Goal: Task Accomplishment & Management: Complete application form

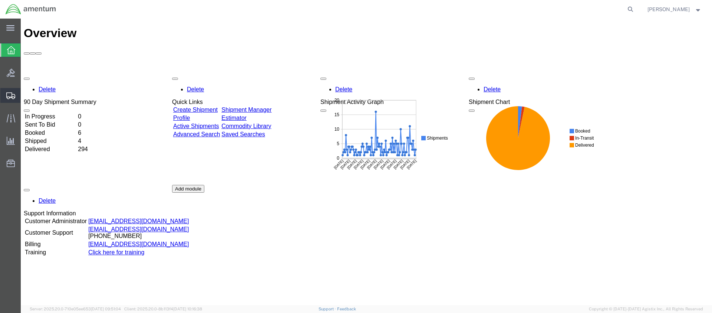
click at [0, 0] on span "Create Shipment" at bounding box center [0, 0] width 0 height 0
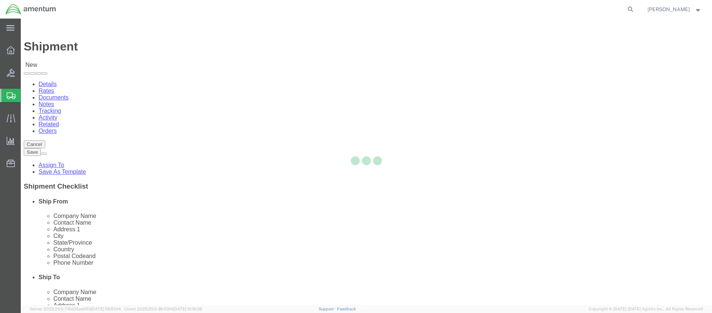
select select
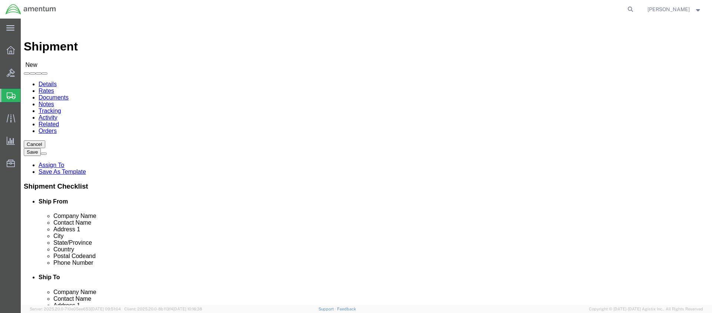
click input "text"
type input "[PERSON_NAME]"
click p "- Amentum - ([PERSON_NAME]***) BLDG [STREET_ADDRESS][PERSON_NAME] Defrenn Army …"
select select "[GEOGRAPHIC_DATA]"
type input "[PERSON_NAME]"
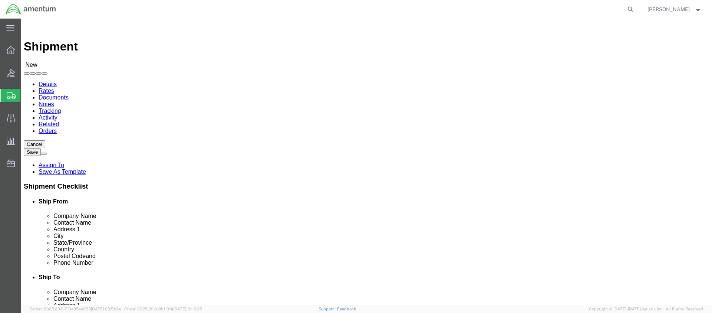
click div "Location My Profile Location [PHONE_NUMBER] [PHONE_NUMBER] [PHONE_NUMBER] [PHON…"
click input "text"
type input "[PERSON_NAME]"
click p "- Amentum - ([PERSON_NAME]/[PERSON_NAME]) BLDG. [STREET_ADDRESS]"
select select "WA"
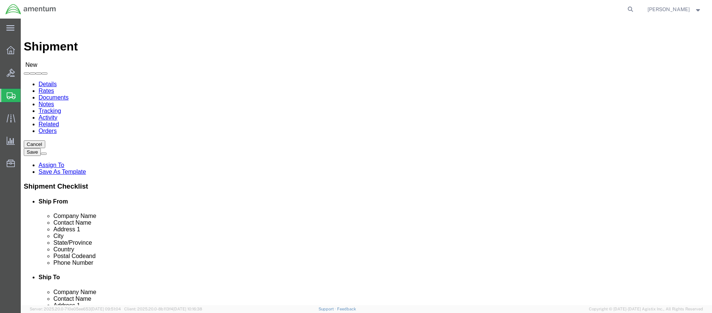
scroll to position [297, 0]
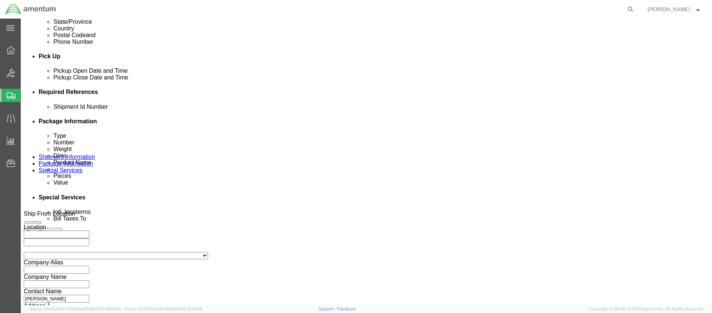
type input "Scott Spiva/James Turner/Eric"
click input "text"
paste input "4999.R.2521.BG.BD.0O.KREA.00"
type input "4999.R.2521.BG.BD.0O.KREA.00"
click button "Continue"
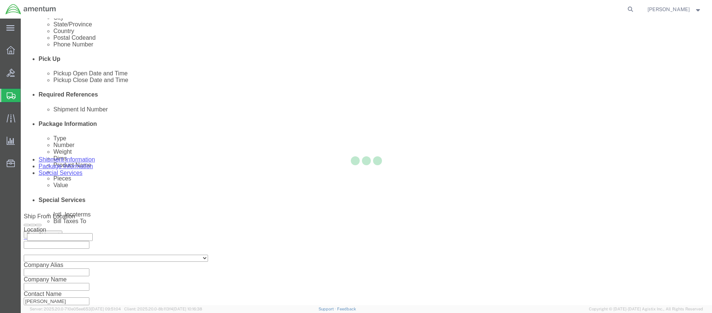
select select "CBOX"
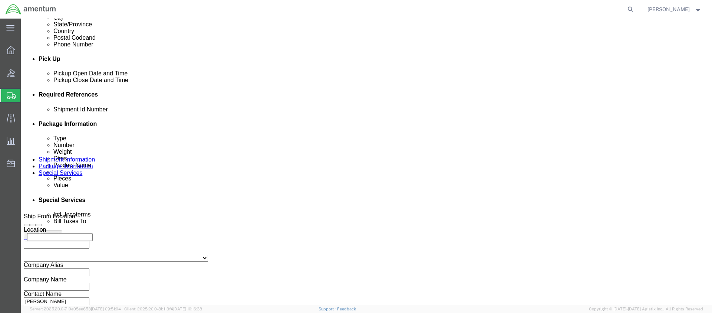
click input "text"
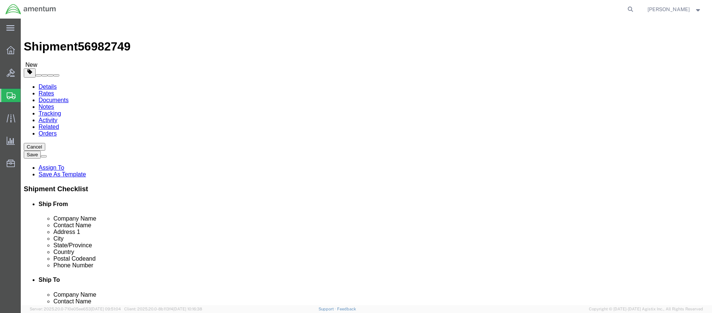
type input "21"
type input "37.0"
click link "Add Content"
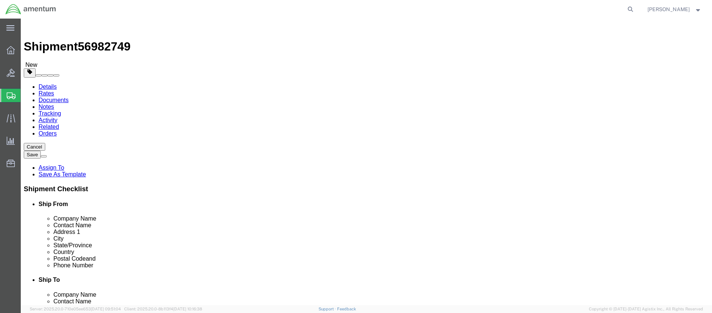
click link "Add Content"
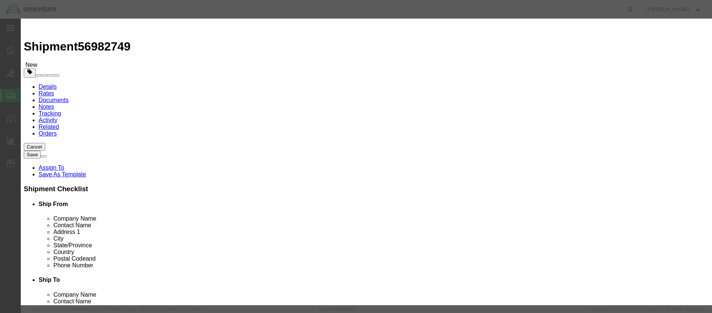
click input "text"
type input "AVR2B Items"
type input "1"
click input "text"
type input "5000.00"
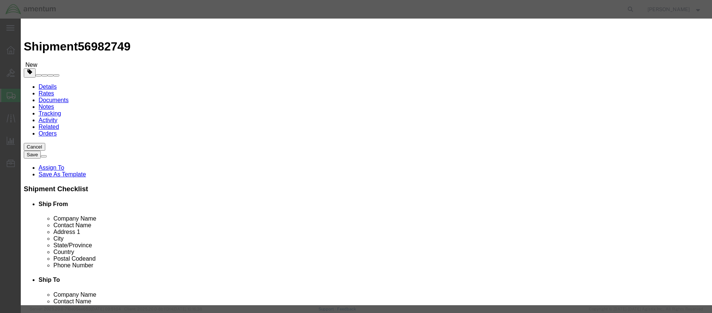
select select "50"
drag, startPoint x: 252, startPoint y: 57, endPoint x: 213, endPoint y: 55, distance: 38.6
click div "AVR2B Items"
click textarea
paste textarea "AVR2B Items"
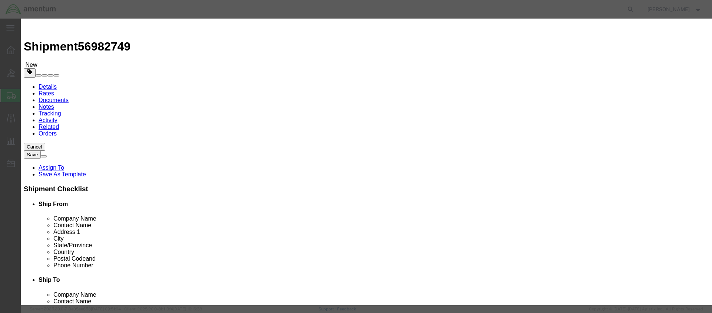
type textarea "AVR2B Items"
select select "US"
click button "Save & Close"
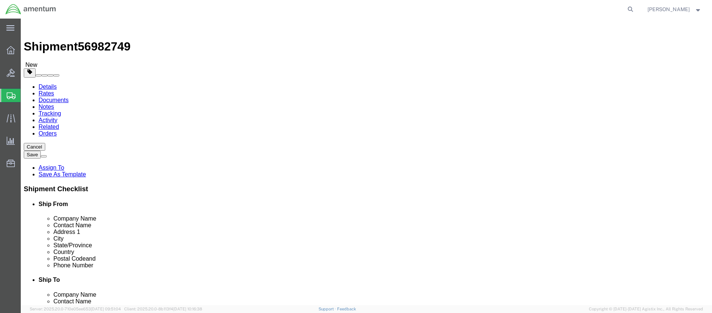
click button "Rate Shipment"
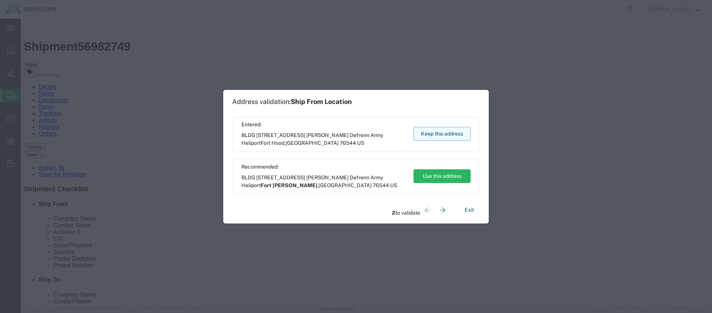
click at [434, 131] on button "Keep this address" at bounding box center [442, 134] width 57 height 14
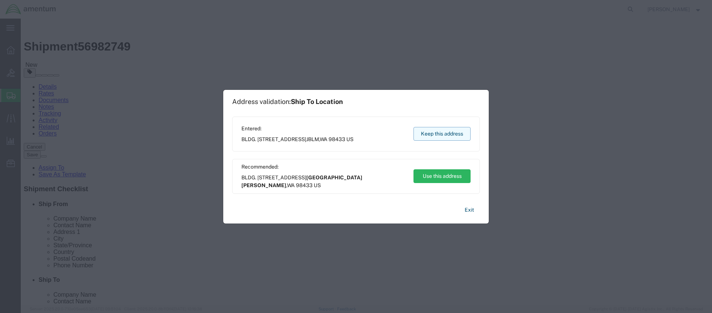
click at [434, 131] on button "Keep this address" at bounding box center [442, 134] width 57 height 14
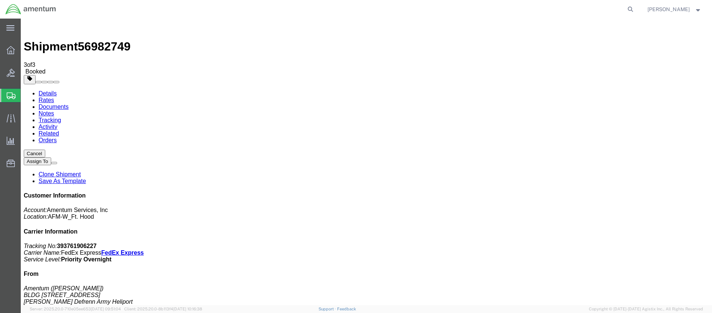
drag, startPoint x: 644, startPoint y: 112, endPoint x: 608, endPoint y: 115, distance: 35.8
click at [608, 243] on p "Tracking No: 393761906227 Carrier Name: FedEx Express FedEx Express Service Lev…" at bounding box center [367, 253] width 686 height 20
drag, startPoint x: 577, startPoint y: 115, endPoint x: 660, endPoint y: 127, distance: 83.9
click at [660, 243] on p "Tracking No: 393761906227 Carrier Name: FedEx Express FedEx Express Service Lev…" at bounding box center [367, 253] width 686 height 20
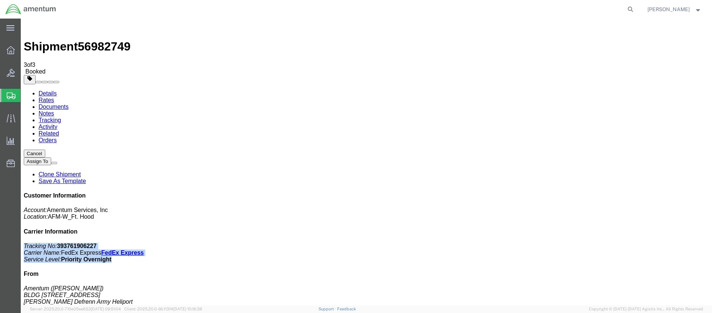
click at [0, 0] on span "Create Shipment" at bounding box center [0, 0] width 0 height 0
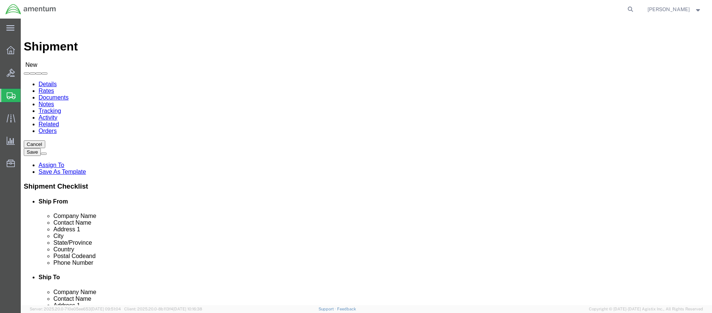
click input "text"
type input "3 227th AHB 1ACB 1 CD"
click input "text"
type input "CW3 Berrgloff"
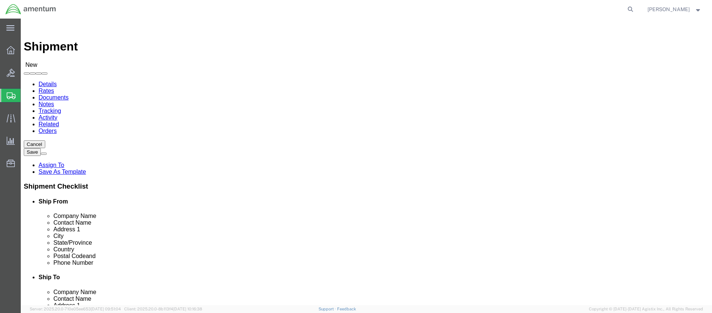
click input "BLDG 7045 Murphy"
click input "BLDG 7054 Murphy"
type input "BLDG [STREET_ADDRESS][PERSON_NAME]"
click input "text"
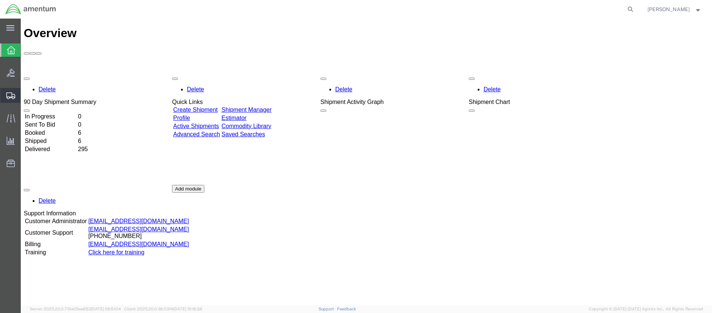
click at [0, 0] on span "Create Shipment" at bounding box center [0, 0] width 0 height 0
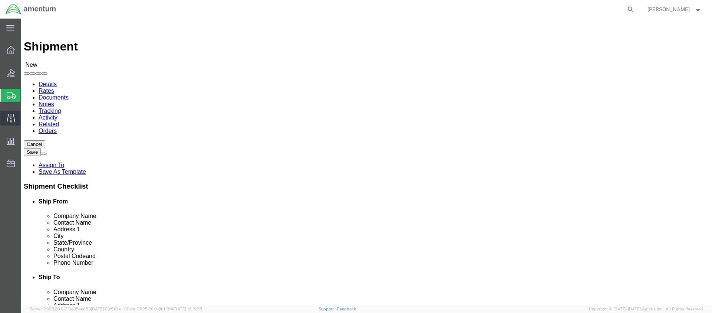
select select
click input "text"
type input "3 227th AHB 1ACB 1 CD"
click input "text"
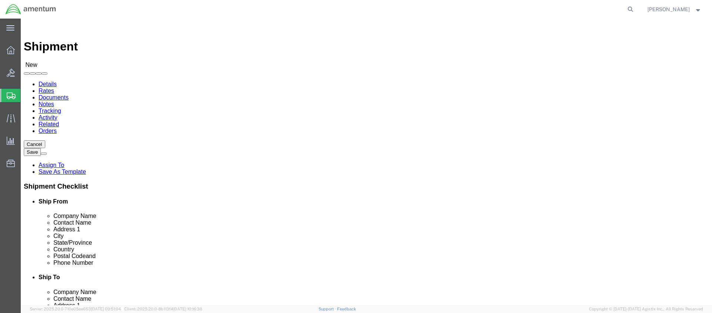
type input "CW3 Berrgloff"
click input "text"
type input "BLDG [STREET_ADDRESS][PERSON_NAME]"
click input "text"
type input "Fort Hood"
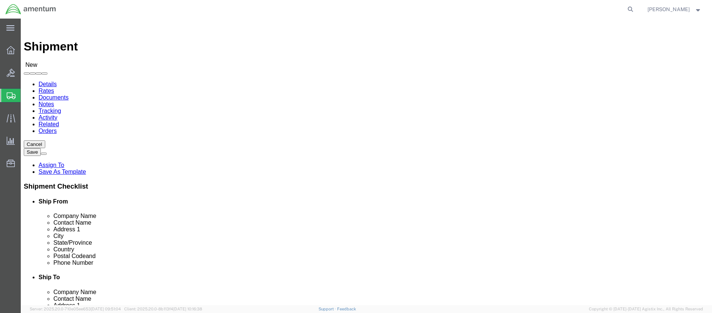
click label "Address 2"
click body "Shipment New Details Rates Documents Notes Tracking Activity Related Orders Can…"
click input "text"
type input "76544"
click input "text"
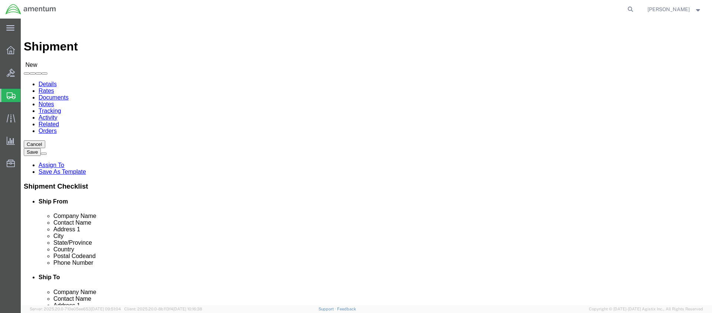
type input "[PHONE_NUMBER]"
click input "text"
paste input "3-227th AHB 1ACB 1CD"
type input "3-227th AHB 1ACB 1CD"
click div "Location My Profile Location [PHONE_NUMBER] [PHONE_NUMBER] [PHONE_NUMBER] [PHON…"
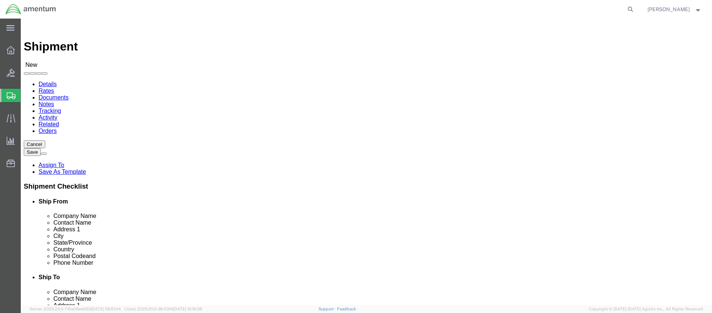
click input "text"
paste input "Christop0her [PERSON_NAME]"
type input "Christop0her [PERSON_NAME]"
click input "text"
paste input "[STREET_ADDRESS]"
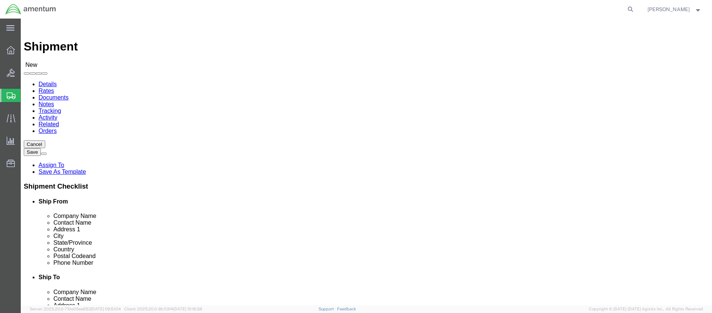
type input "[STREET_ADDRESS]"
click input "text"
paste input "[PERSON_NAME][GEOGRAPHIC_DATA]"
type input "[PERSON_NAME][GEOGRAPHIC_DATA]"
click div "Location My Profile Location [PHONE_NUMBER] [PHONE_NUMBER] [PHONE_NUMBER] [PHON…"
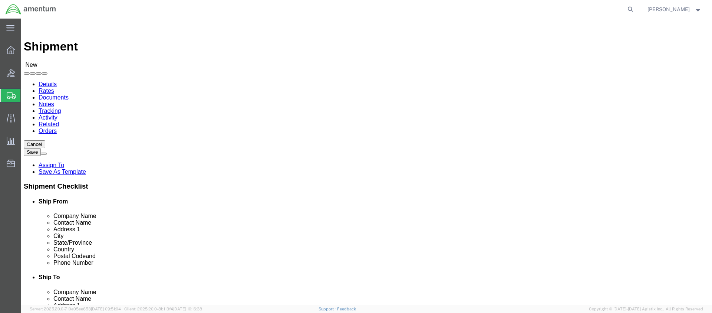
click body "Shipment New Details Rates Documents Notes Tracking Activity Related Orders Can…"
click input "Postal Code"
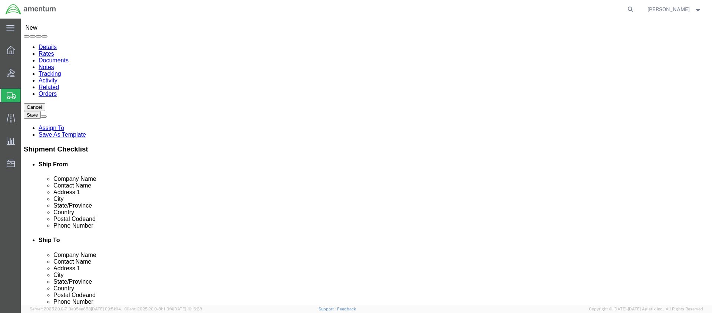
type input "95652"
click input "text"
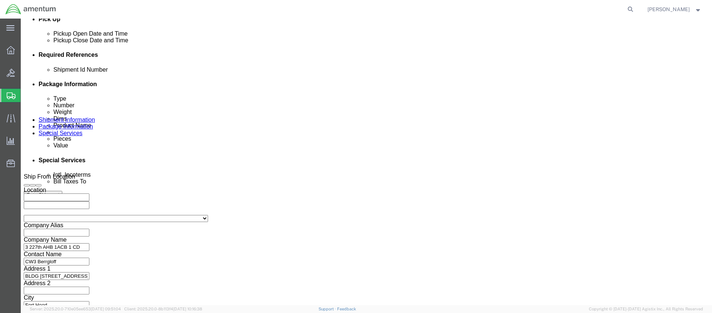
type input "[PHONE_NUMBER]"
click input "text"
paste input "4999.R.2521.BC.AZ.0K.CAVA.00"
type input "4999.R.2521.BC.AZ.0K.CAVA.00"
click button "Continue"
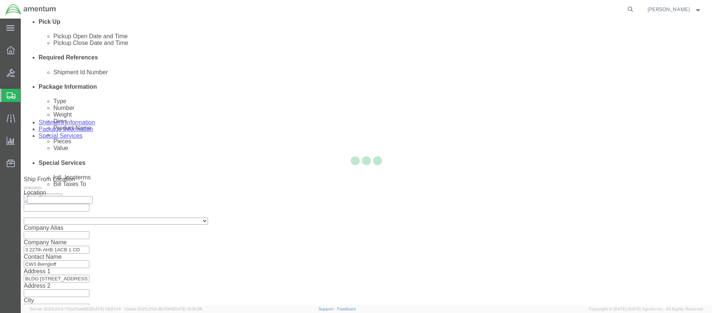
select select "CBOX"
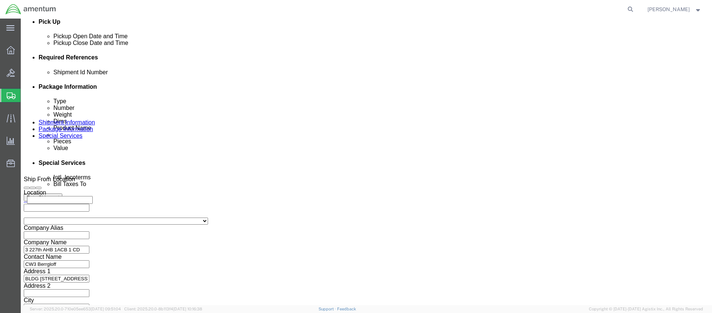
click input "text"
type input "20"
type input "15"
type input "6"
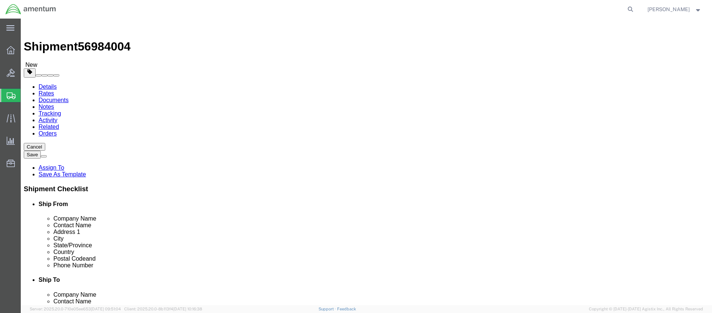
type input "15.0"
click link "Add Content"
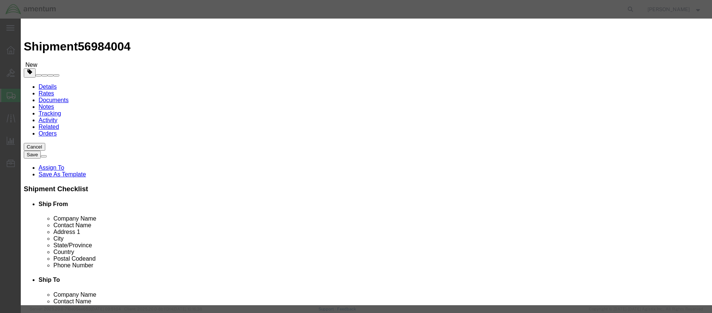
click input "text"
type input "GTAC"
type input "1"
type input "2000.00"
select select "50"
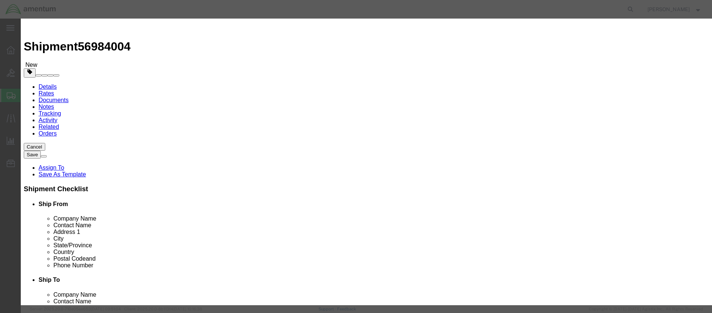
drag, startPoint x: 239, startPoint y: 55, endPoint x: 214, endPoint y: 53, distance: 24.6
click div "GTAC"
click textarea
paste textarea "GTAC"
type textarea "GTAC"
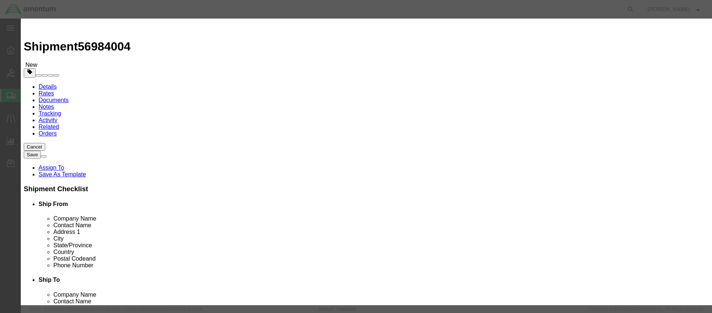
select select "US"
click button "Save & Close"
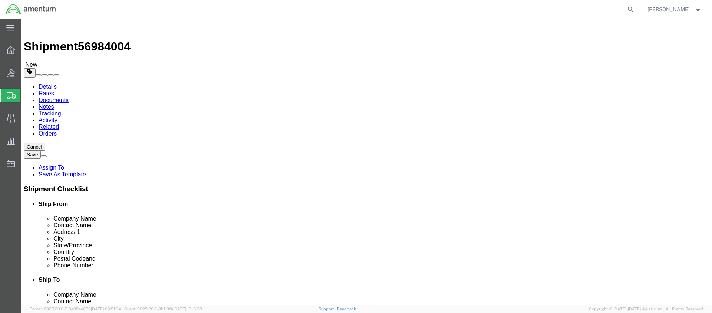
click button "Rate Shipment"
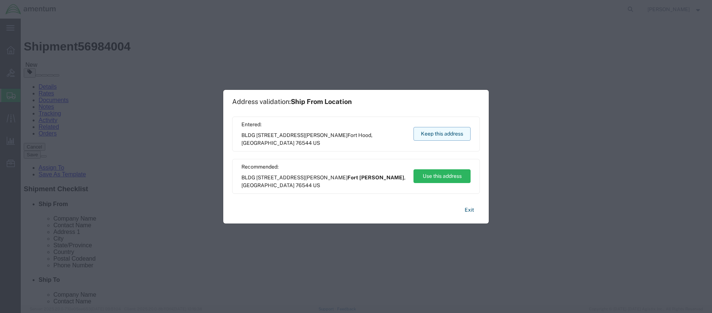
click at [447, 133] on button "Keep this address" at bounding box center [442, 134] width 57 height 14
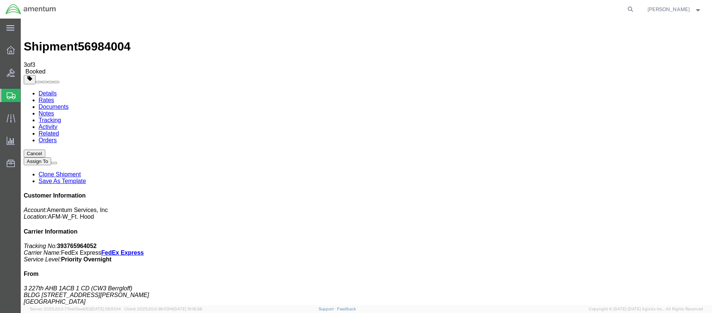
drag, startPoint x: 670, startPoint y: 154, endPoint x: 651, endPoint y: 156, distance: 19.3
click at [651, 285] on address "3 227th AHB 1ACB 1 CD (CW3 Berrgloff) BLDG [STREET_ADDRESS][PERSON_NAME] [PHONE…" at bounding box center [367, 301] width 686 height 33
drag, startPoint x: 644, startPoint y: 112, endPoint x: 610, endPoint y: 113, distance: 34.9
click at [610, 243] on p "Tracking No: 393765964052 Carrier Name: FedEx Express FedEx Express Service Lev…" at bounding box center [367, 253] width 686 height 20
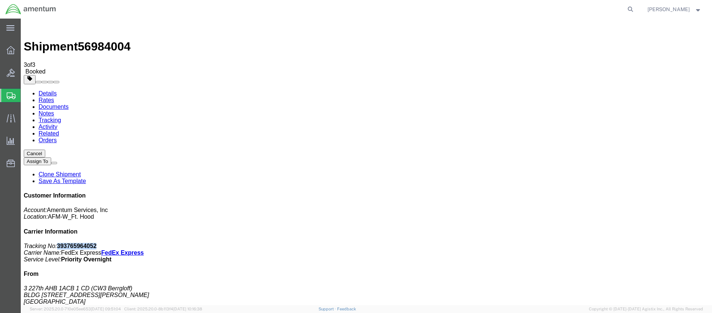
click at [633, 194] on div "Customer Information Account: Amentum Services, Inc Location: AFM-W_Ft. Hood Ca…" at bounding box center [367, 314] width 686 height 244
